Goal: Task Accomplishment & Management: Manage account settings

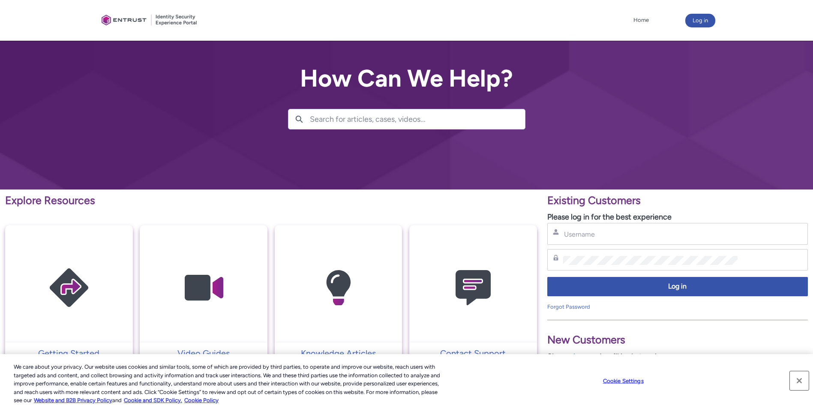
click at [798, 379] on button "Close" at bounding box center [798, 380] width 19 height 19
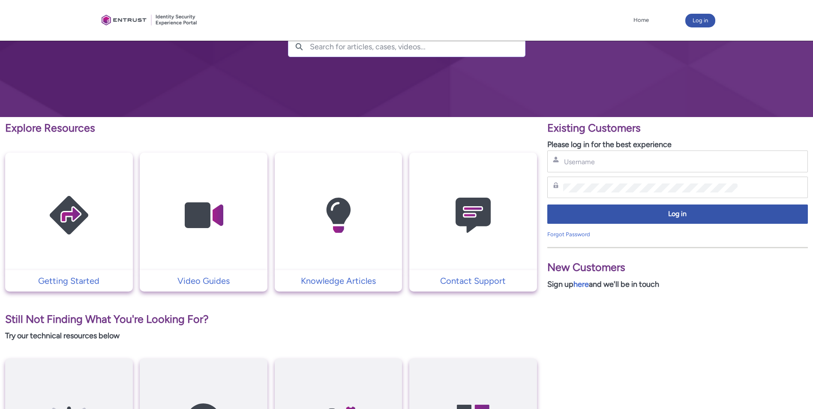
scroll to position [86, 0]
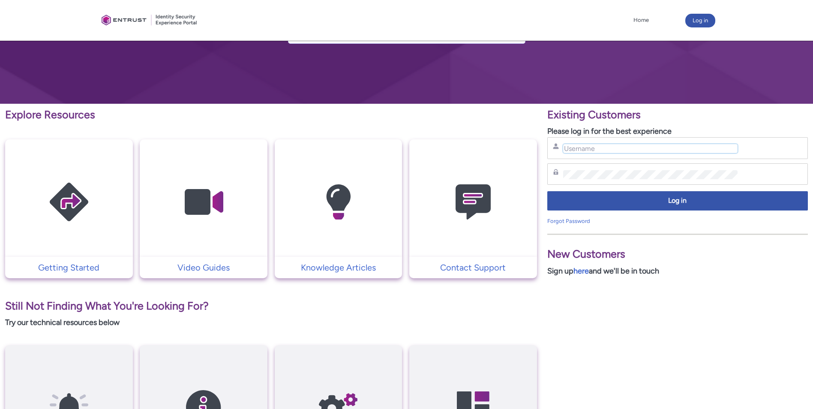
click at [616, 149] on input "Username" at bounding box center [650, 148] width 175 height 9
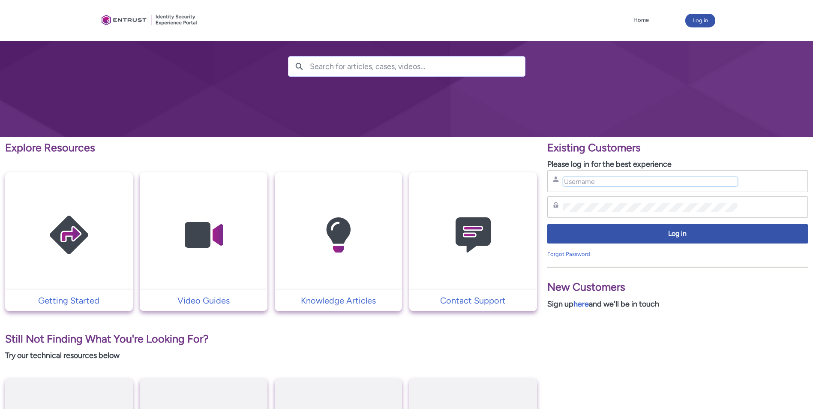
scroll to position [43, 0]
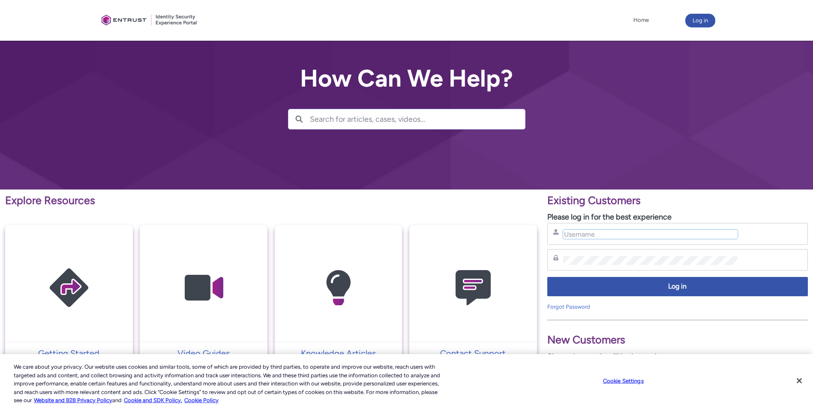
click at [614, 234] on input "Username" at bounding box center [650, 234] width 175 height 9
